Goal: Information Seeking & Learning: Learn about a topic

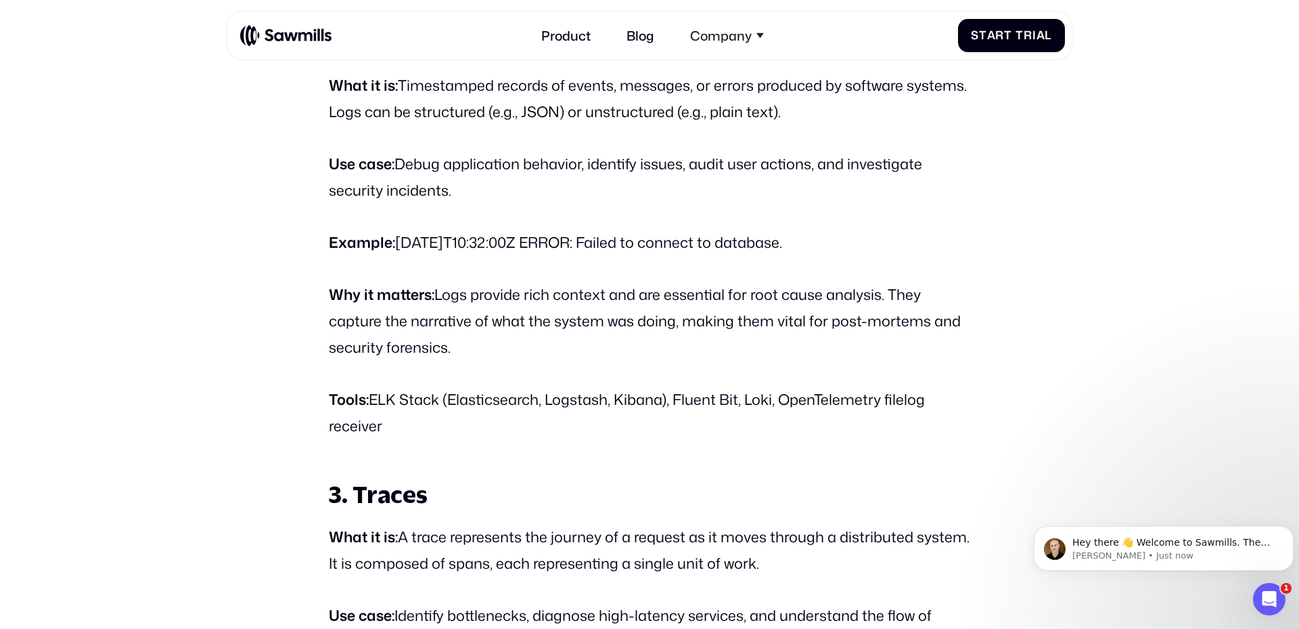
scroll to position [1837, 0]
drag, startPoint x: 610, startPoint y: 323, endPoint x: 760, endPoint y: 427, distance: 182.4
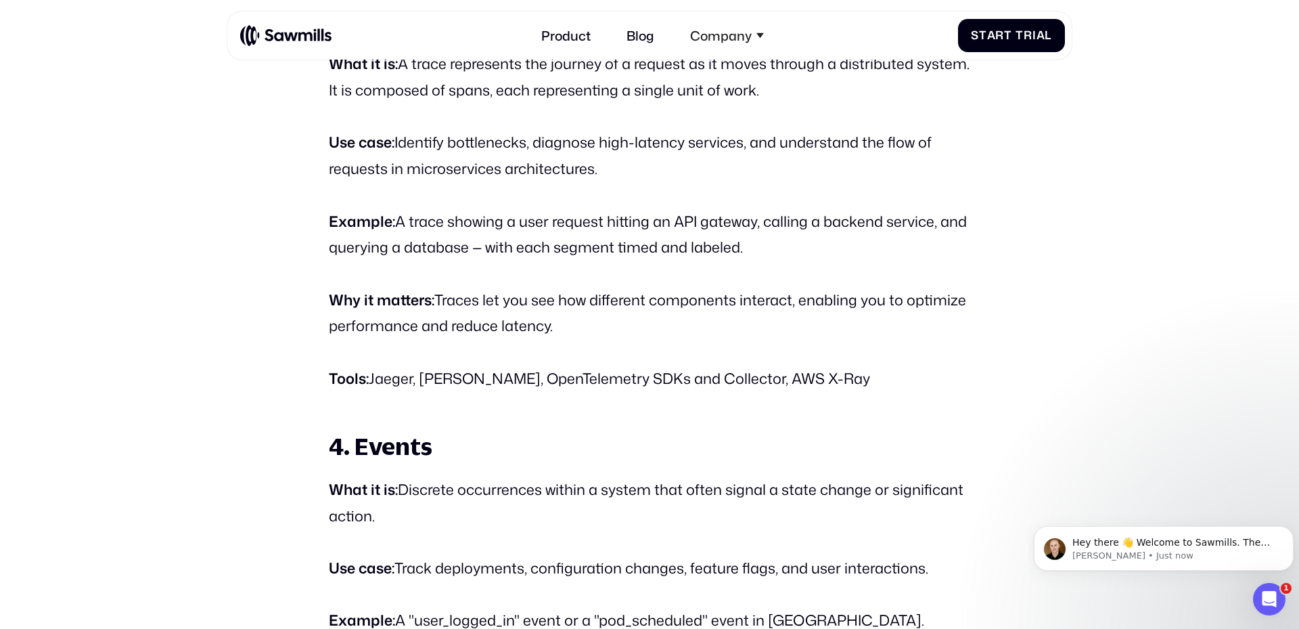
scroll to position [2310, 0]
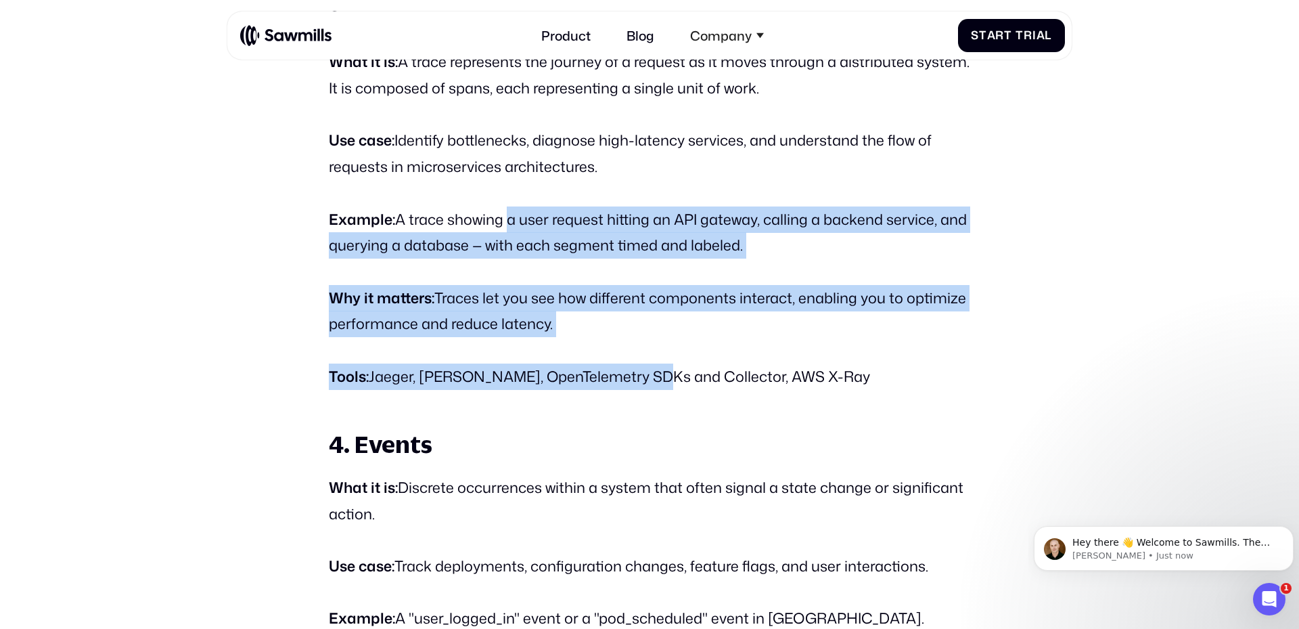
drag, startPoint x: 639, startPoint y: 376, endPoint x: 501, endPoint y: 204, distance: 220.9
click at [514, 308] on p "Why it matters: Traces let you see how different components interact, enabling …" at bounding box center [649, 311] width 641 height 53
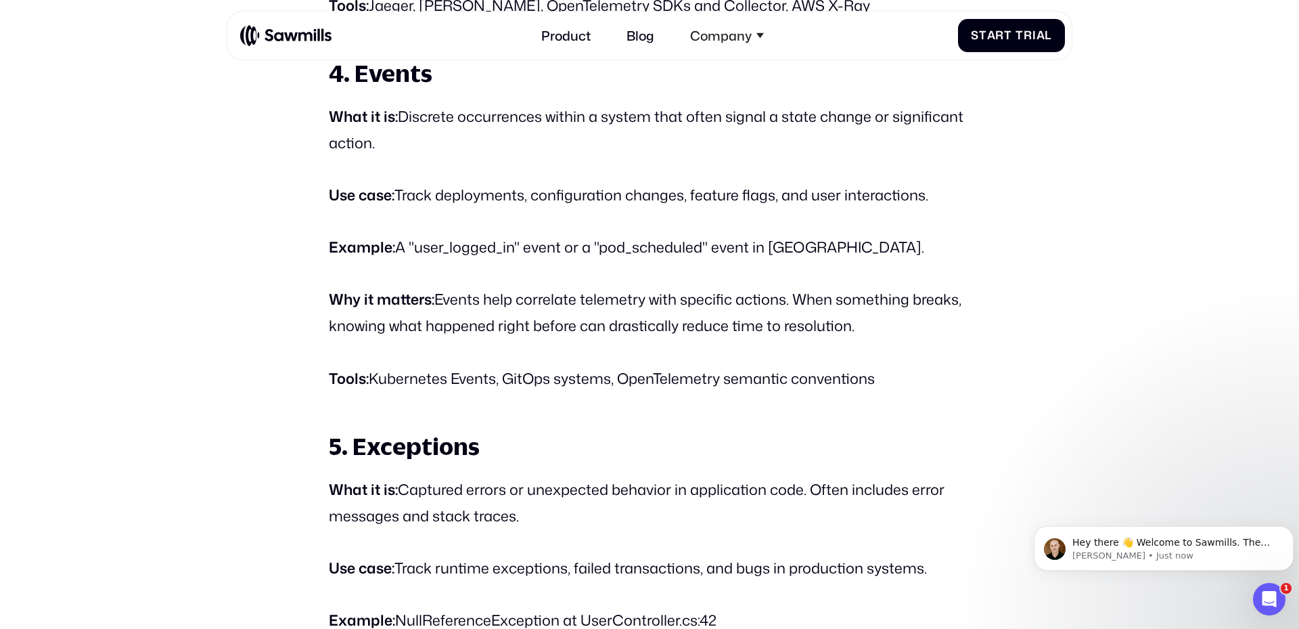
scroll to position [2678, 0]
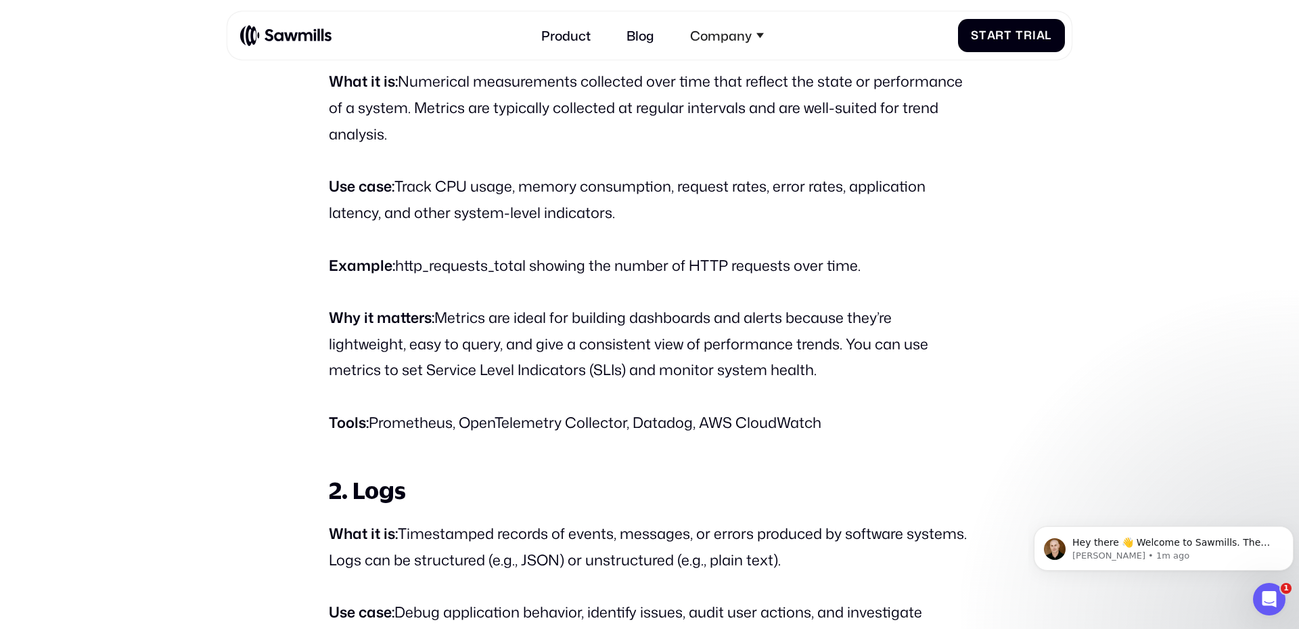
scroll to position [1388, 0]
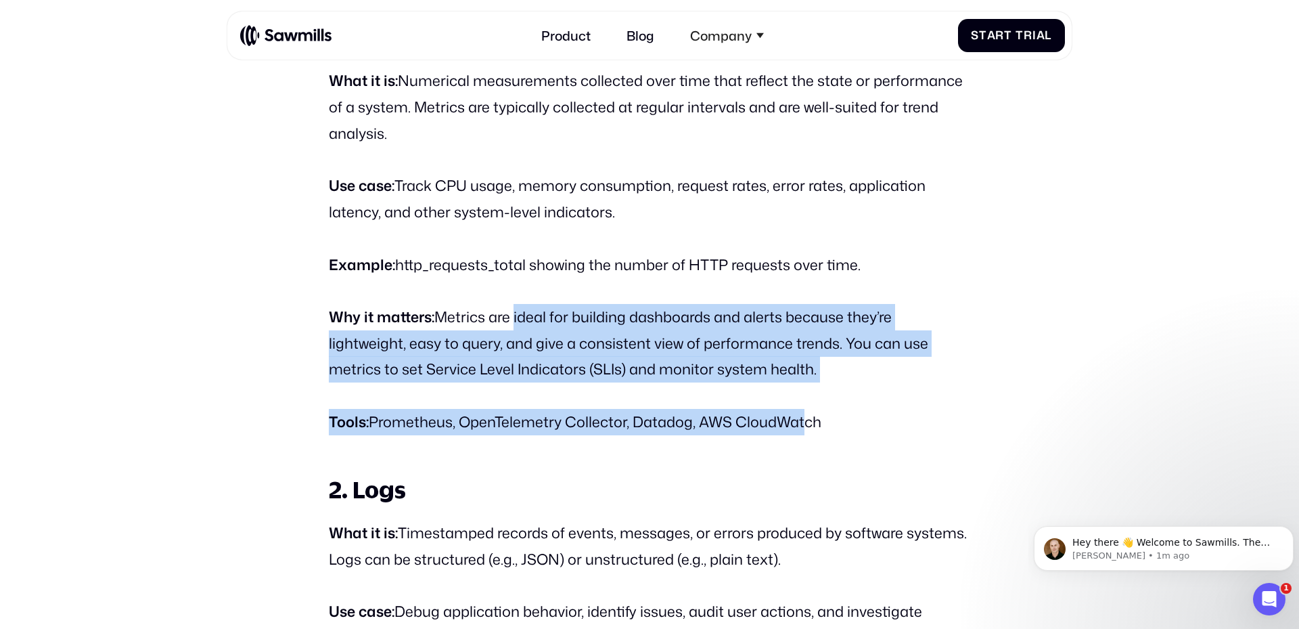
drag, startPoint x: 510, startPoint y: 319, endPoint x: 787, endPoint y: 401, distance: 288.6
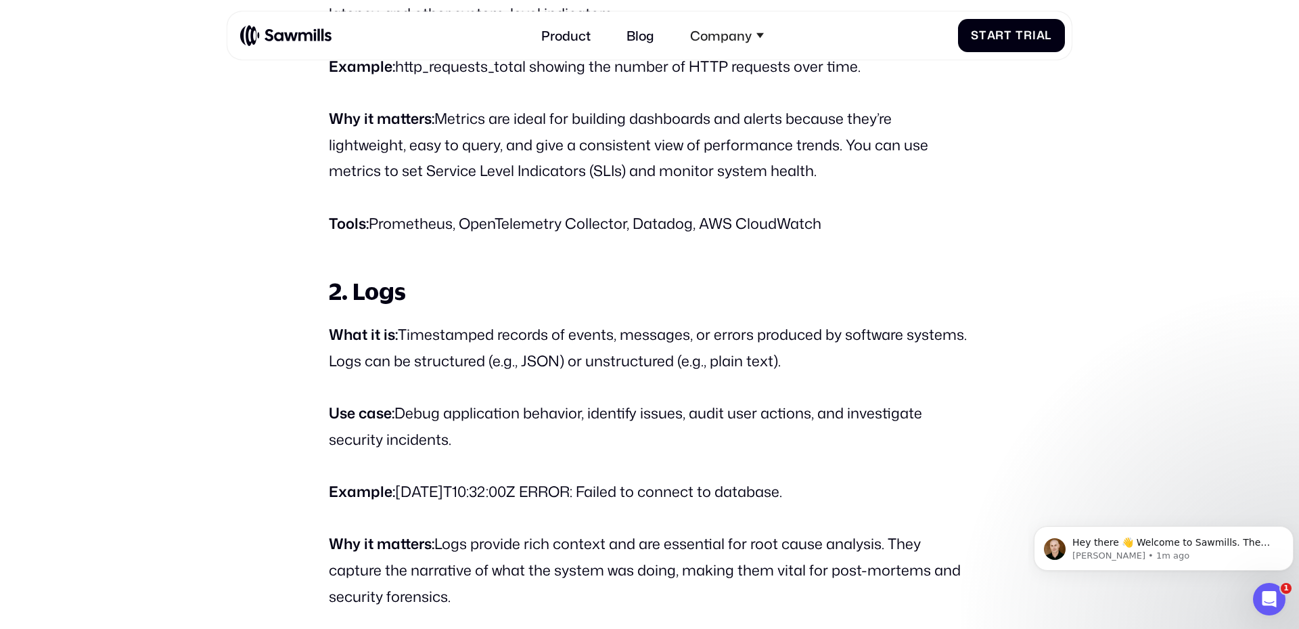
click at [584, 300] on h3 "2. Logs" at bounding box center [649, 290] width 641 height 31
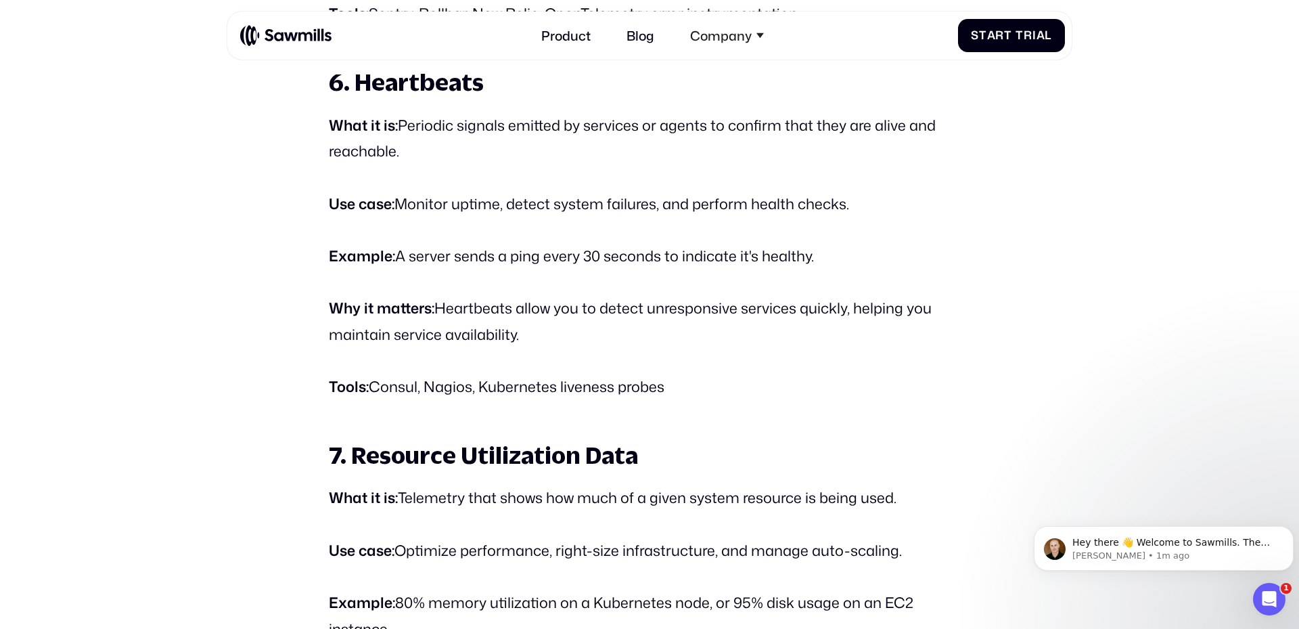
scroll to position [3419, 0]
